Goal: Check status: Check status

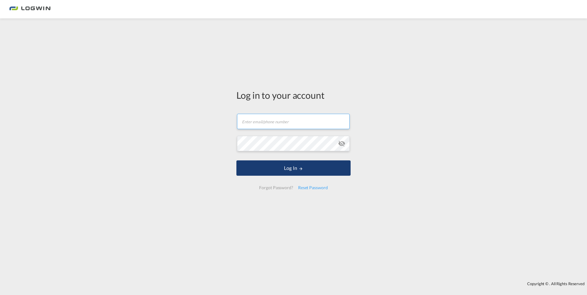
type input "[EMAIL_ADDRESS][DOMAIN_NAME]"
click at [275, 168] on button "Log In" at bounding box center [293, 168] width 114 height 15
